Goal: Task Accomplishment & Management: Manage account settings

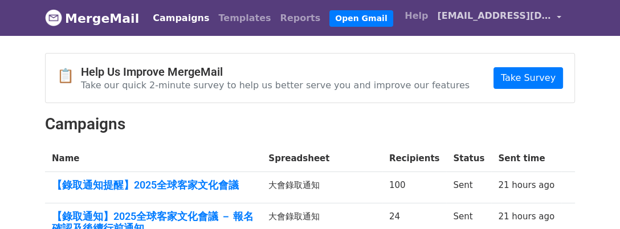
click at [555, 18] on link "[EMAIL_ADDRESS][DOMAIN_NAME]" at bounding box center [499, 18] width 133 height 27
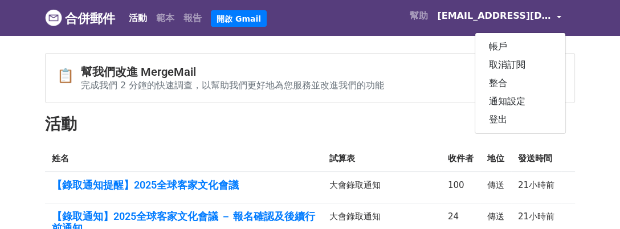
click at [343, 62] on div "📋 幫我們改進 MergeMail 完成我們 2 分鐘的快速調查，以幫助我們更好地為您服務並改進我們的功能 參與調查" at bounding box center [310, 78] width 529 height 49
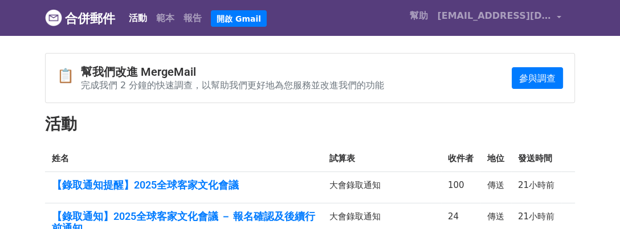
click at [93, 21] on font "合併郵件" at bounding box center [90, 18] width 50 height 14
click at [550, 20] on link "[EMAIL_ADDRESS][DOMAIN_NAME]" at bounding box center [499, 18] width 133 height 27
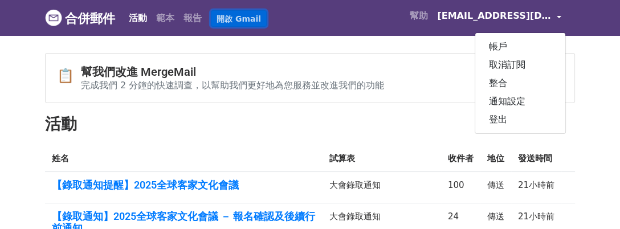
click at [250, 21] on font "開啟 Gmail" at bounding box center [239, 18] width 44 height 9
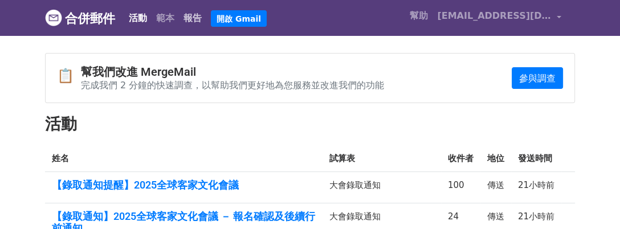
click at [197, 22] on font "報告" at bounding box center [193, 18] width 18 height 11
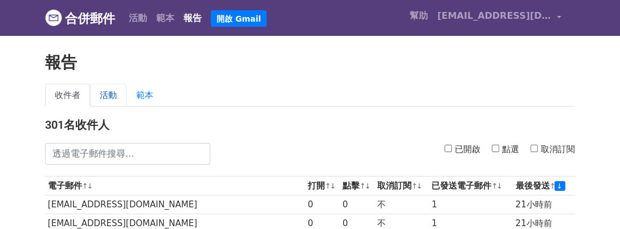
click at [115, 100] on font "活動" at bounding box center [108, 95] width 17 height 10
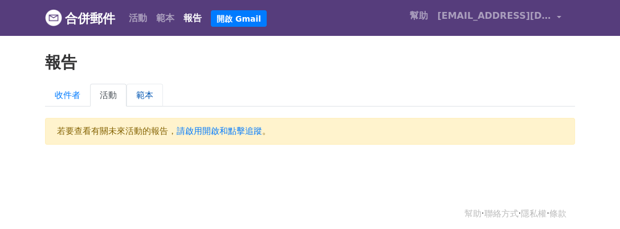
click at [152, 100] on font "範本" at bounding box center [144, 95] width 17 height 10
click at [143, 22] on font "活動" at bounding box center [138, 18] width 18 height 11
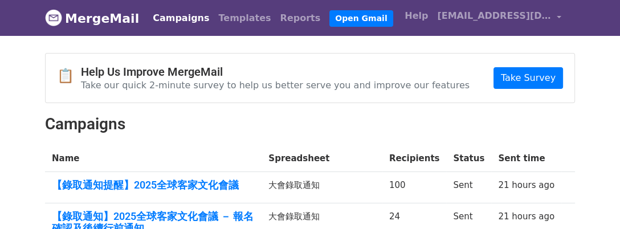
click at [95, 23] on link "MergeMail" at bounding box center [92, 18] width 94 height 24
click at [478, 18] on span "[EMAIL_ADDRESS][DOMAIN_NAME]" at bounding box center [494, 16] width 114 height 14
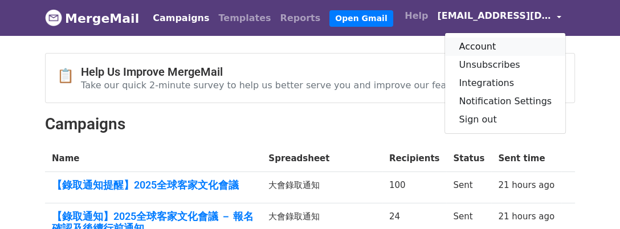
click at [467, 56] on link "Account" at bounding box center [505, 47] width 120 height 18
